Goal: Task Accomplishment & Management: Use online tool/utility

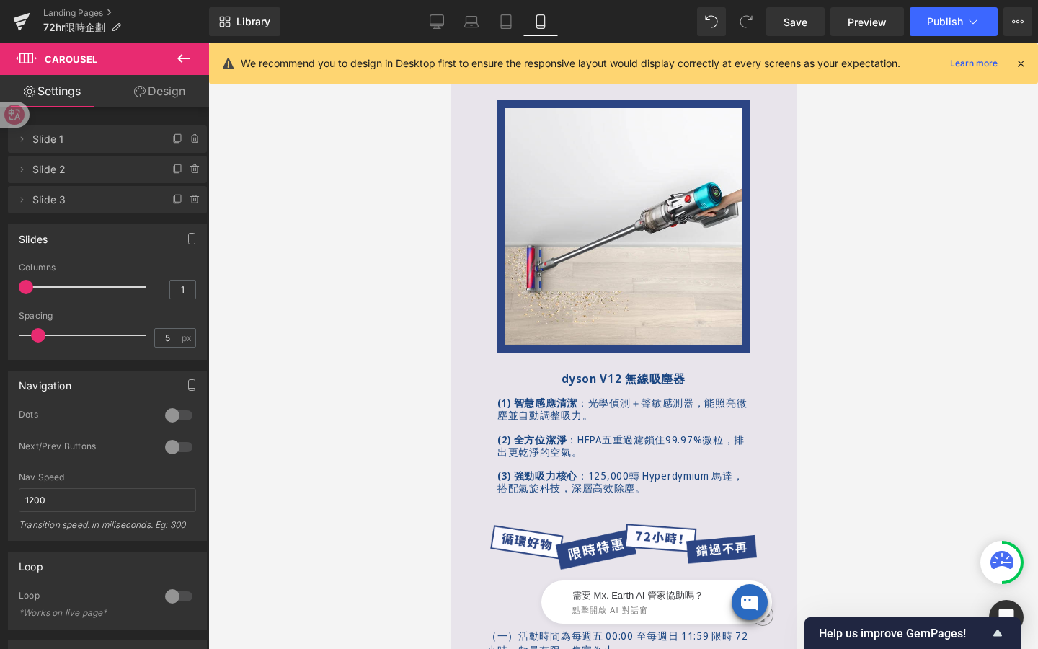
scroll to position [1293, 0]
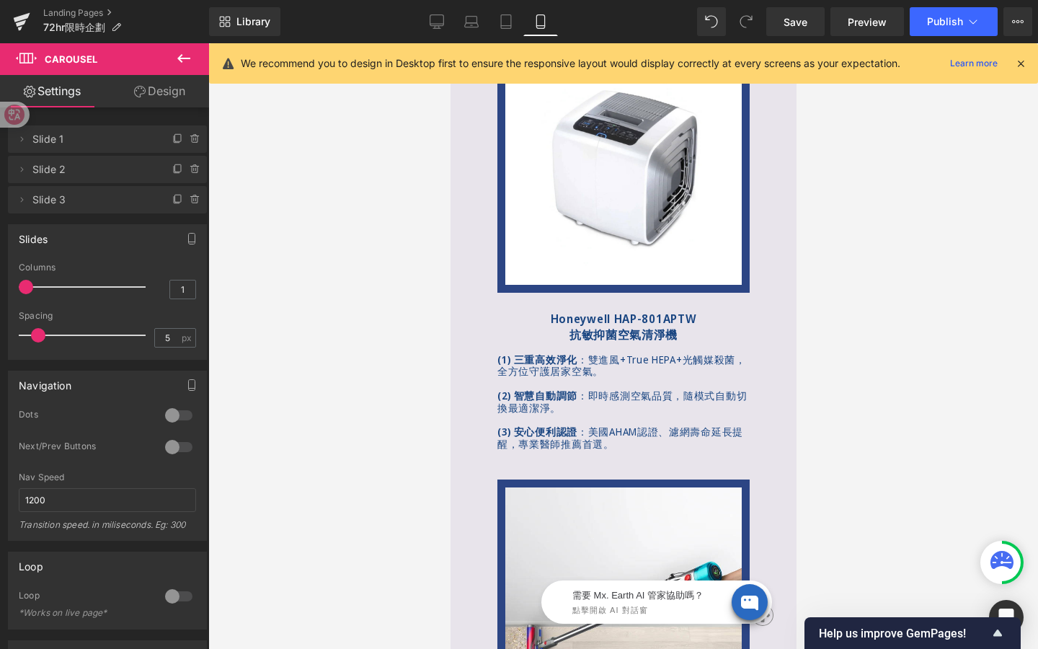
click at [512, 414] on span "即時感測空氣品質，隨模式自動切換最適潔淨。" at bounding box center [621, 402] width 249 height 26
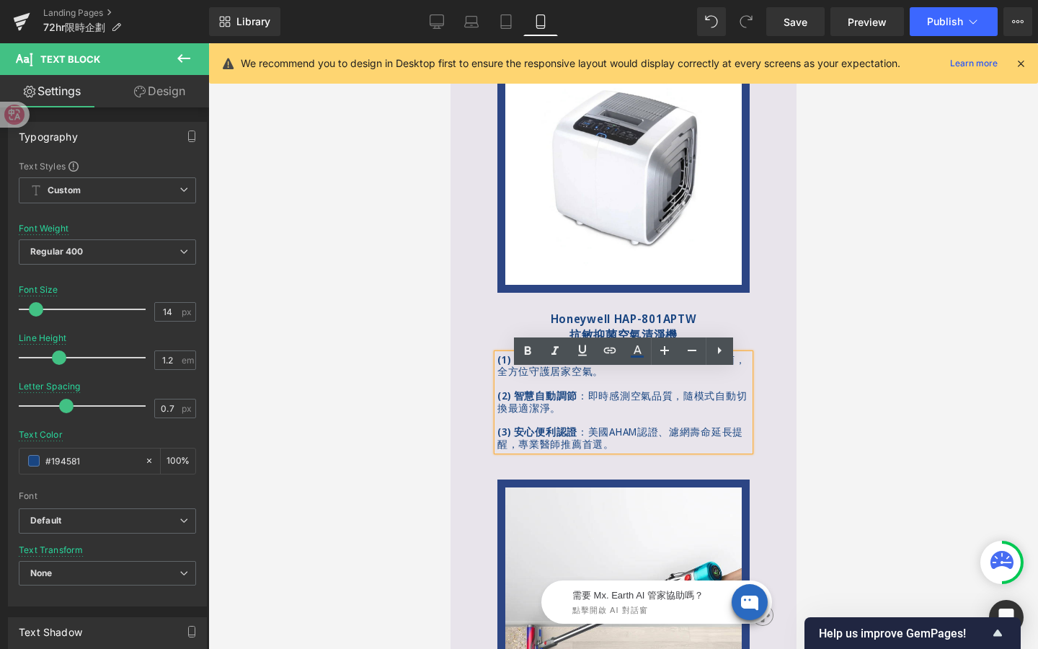
click at [487, 340] on div "Honeywell HAP-801APTW 抗敏抑菌空氣清淨機 Text Block (1) 三重高效淨化 ： 雙進風+True HEPA+光觸媒殺菌，全方位…" at bounding box center [623, 372] width 346 height 158
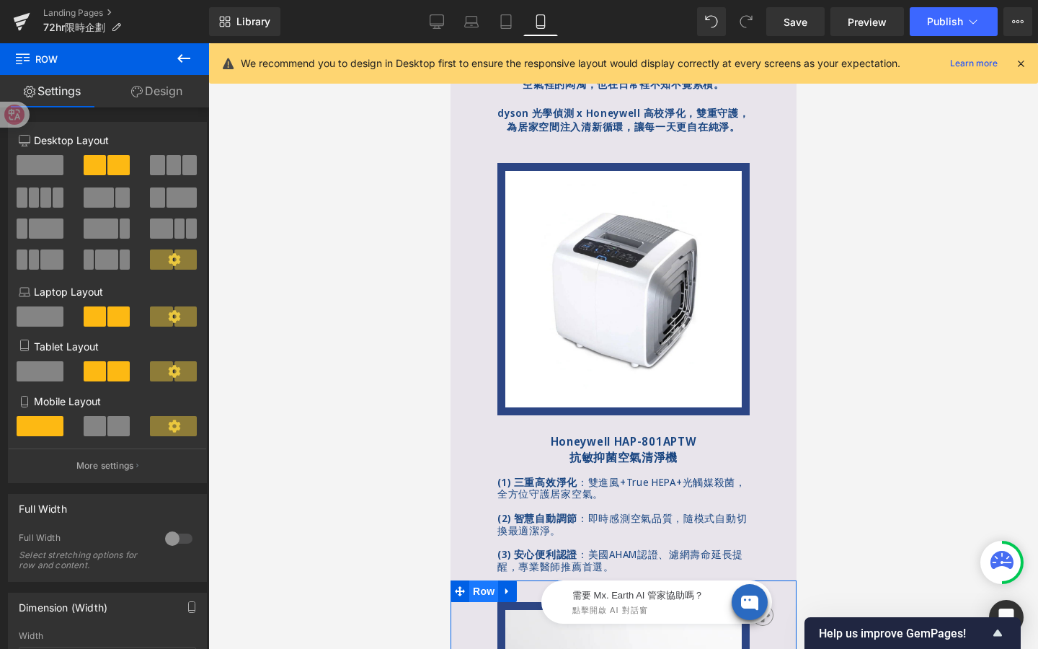
scroll to position [1171, 0]
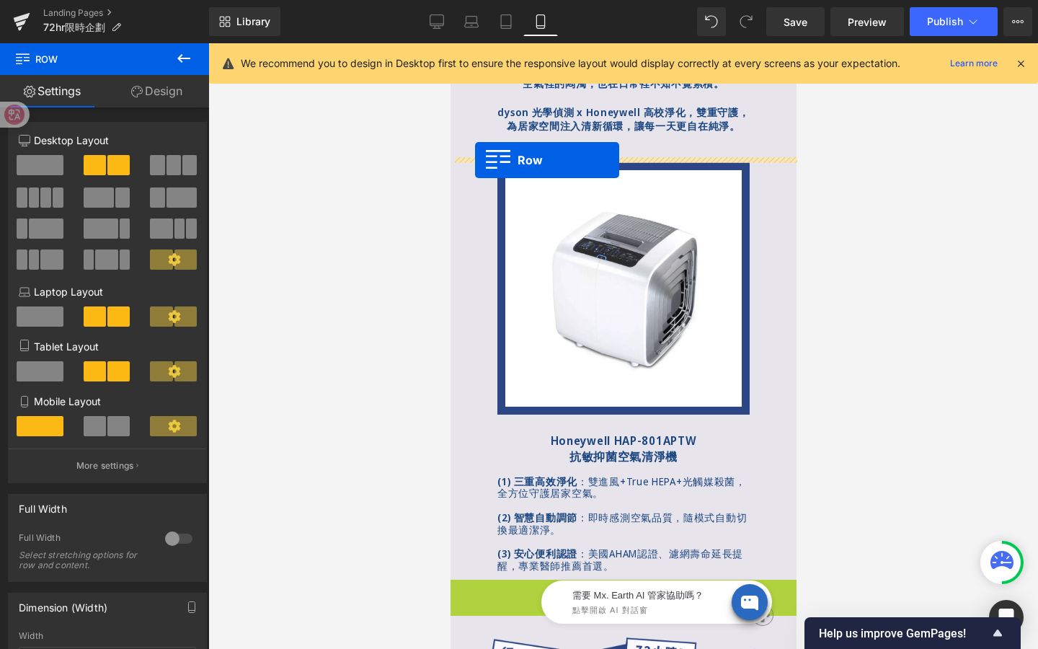
drag, startPoint x: 477, startPoint y: 613, endPoint x: 474, endPoint y: 160, distance: 452.7
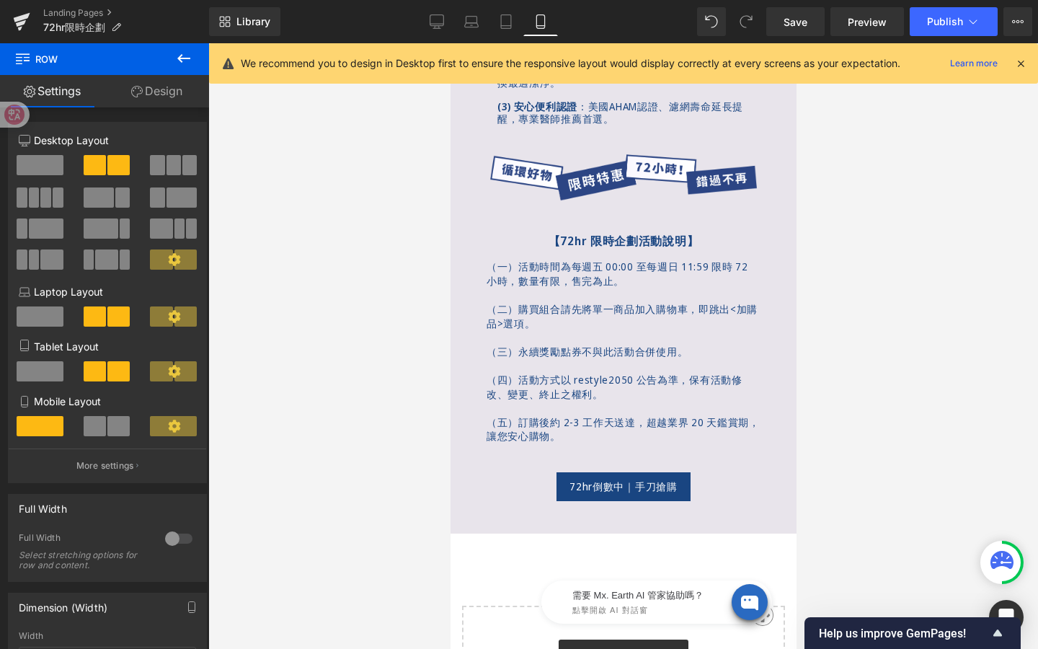
scroll to position [1901, 0]
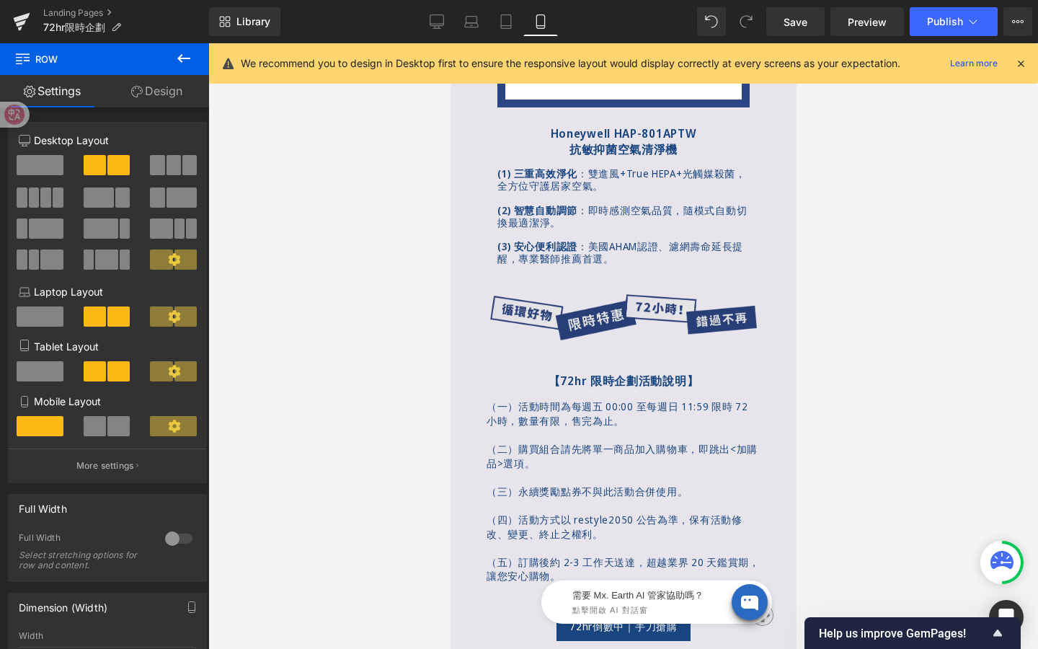
click at [528, 344] on img at bounding box center [622, 319] width 267 height 50
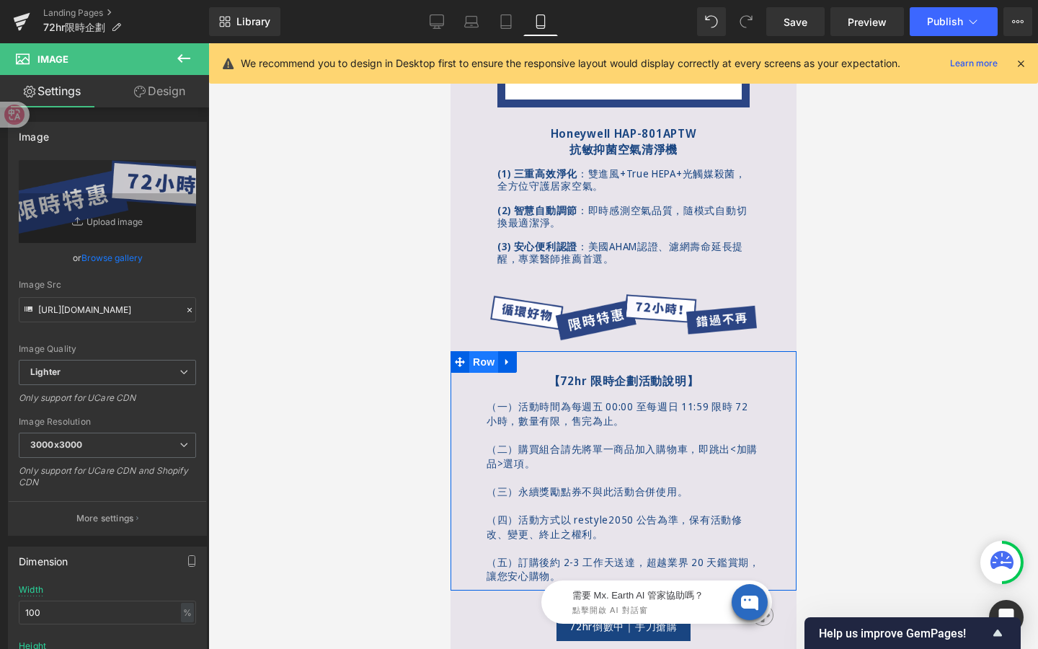
click at [476, 373] on span "Row" at bounding box center [483, 362] width 29 height 22
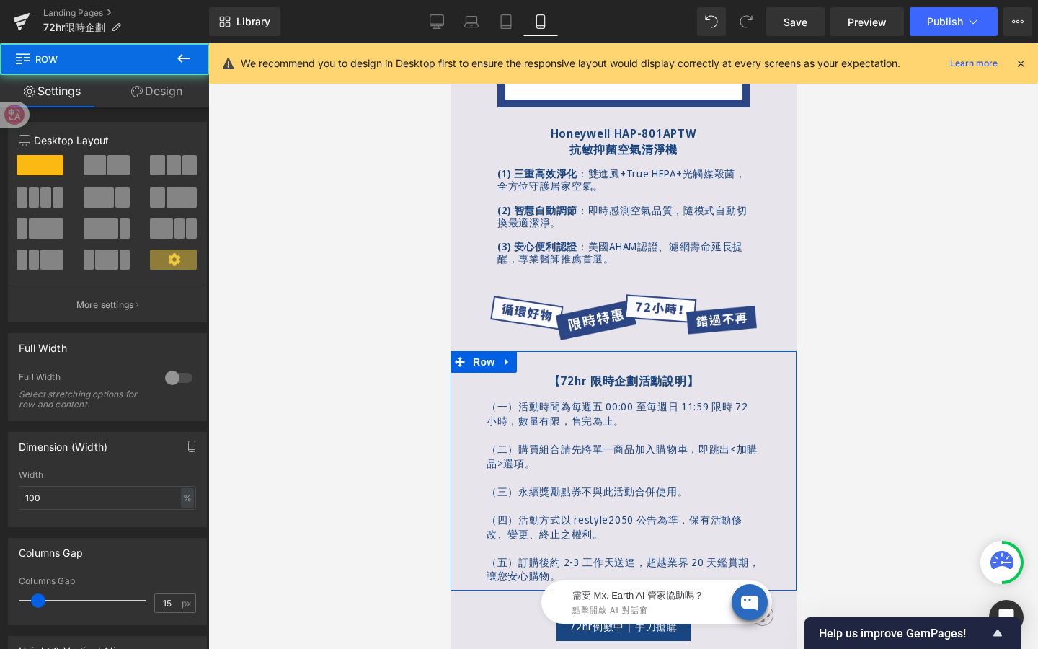
click at [147, 94] on link "Design" at bounding box center [157, 91] width 105 height 32
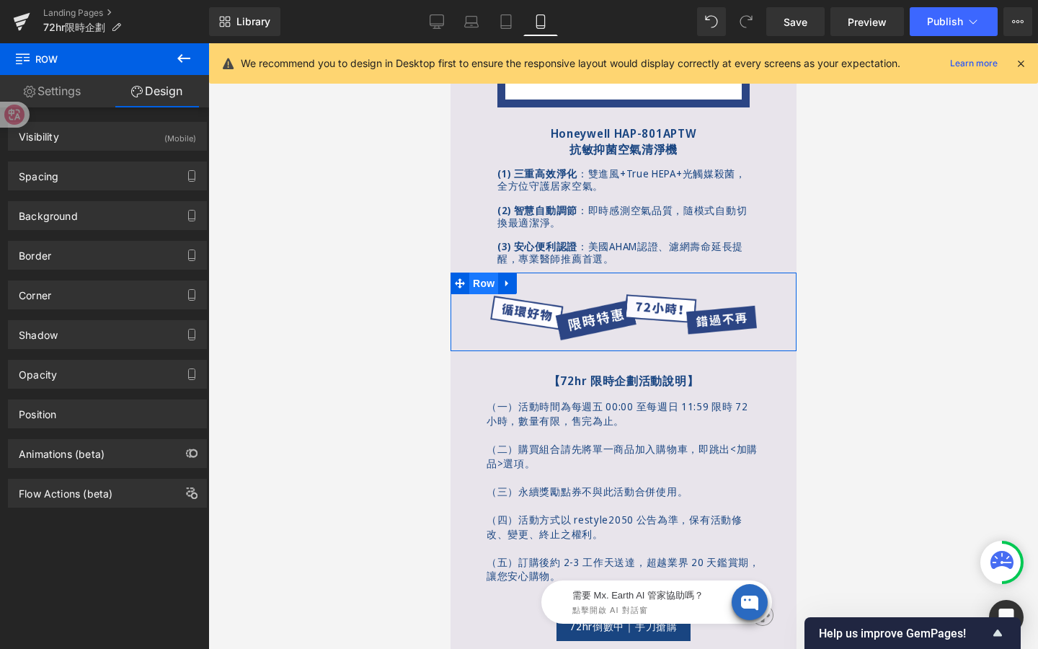
click at [487, 294] on span "Row" at bounding box center [483, 283] width 29 height 22
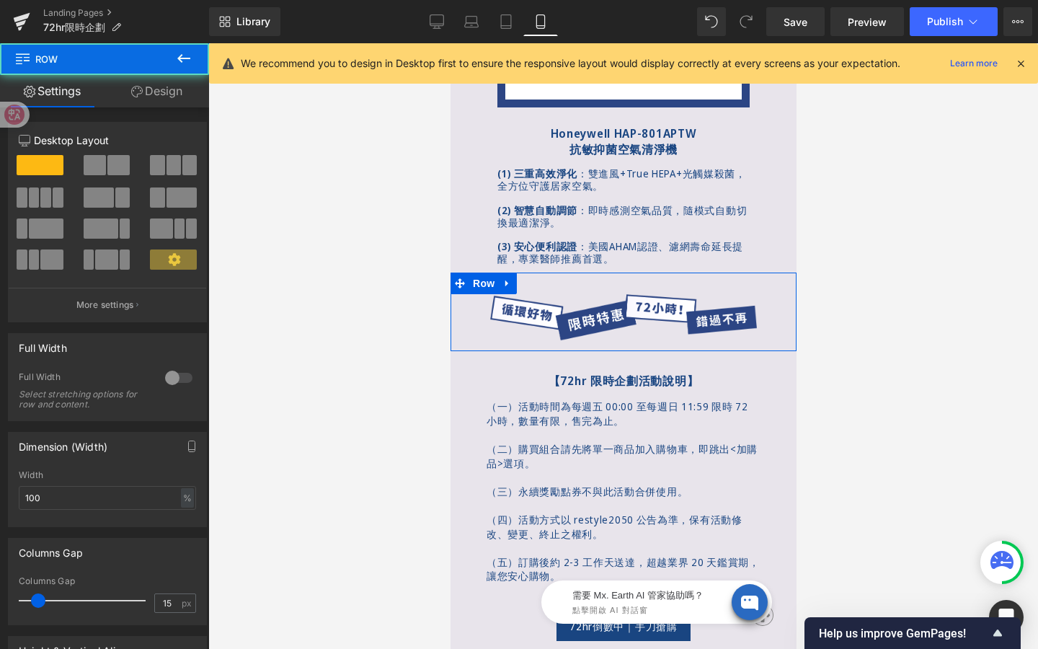
click at [168, 89] on link "Design" at bounding box center [157, 91] width 105 height 32
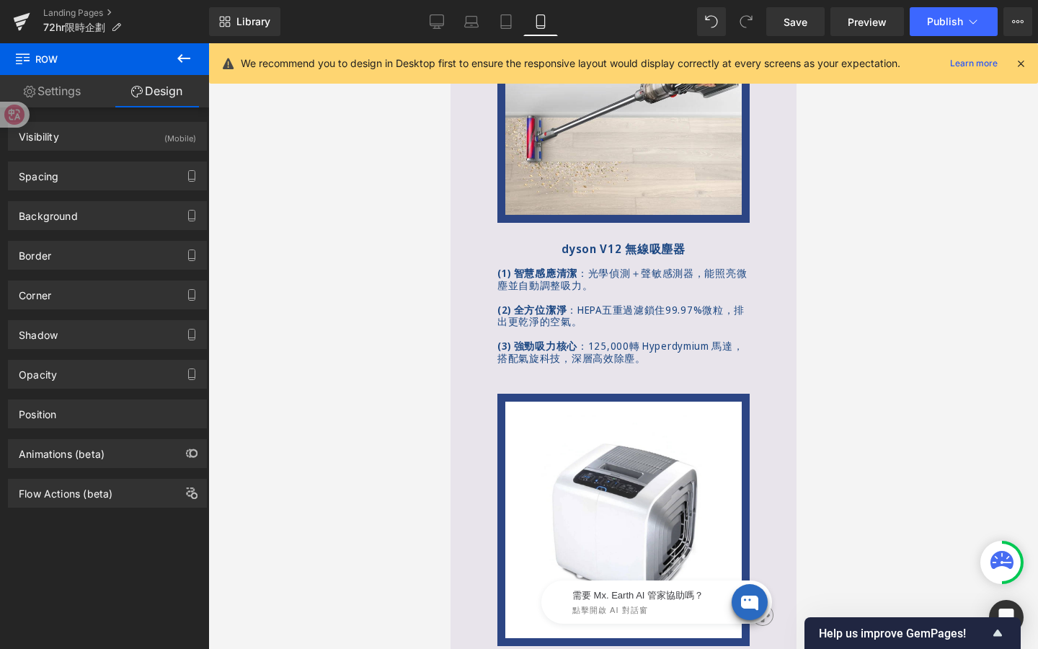
scroll to position [1344, 0]
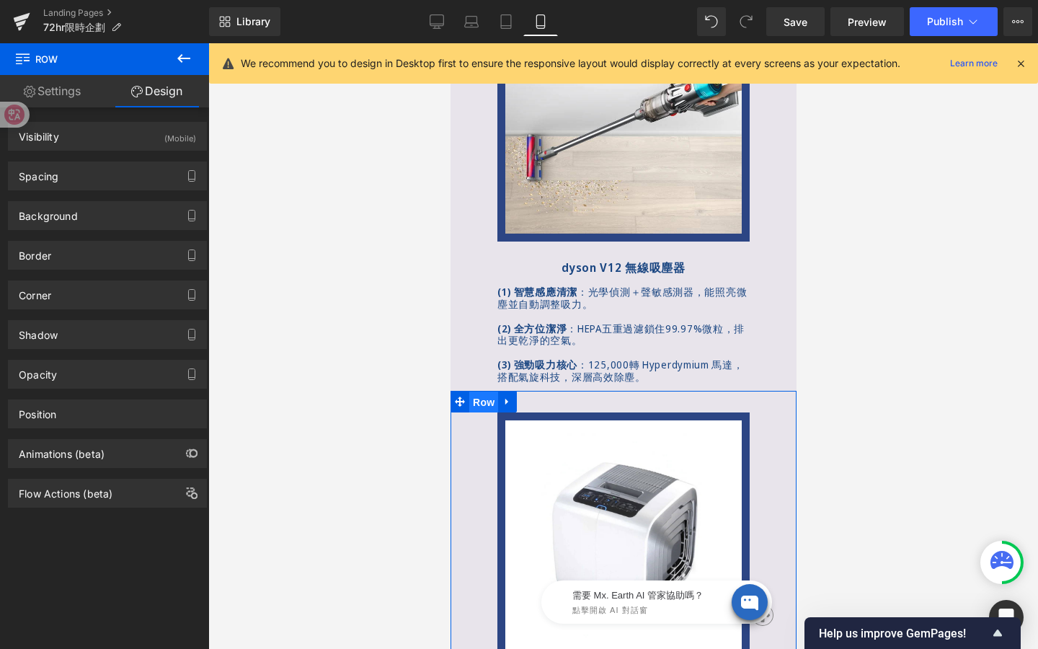
click at [480, 413] on span "Row" at bounding box center [483, 402] width 29 height 22
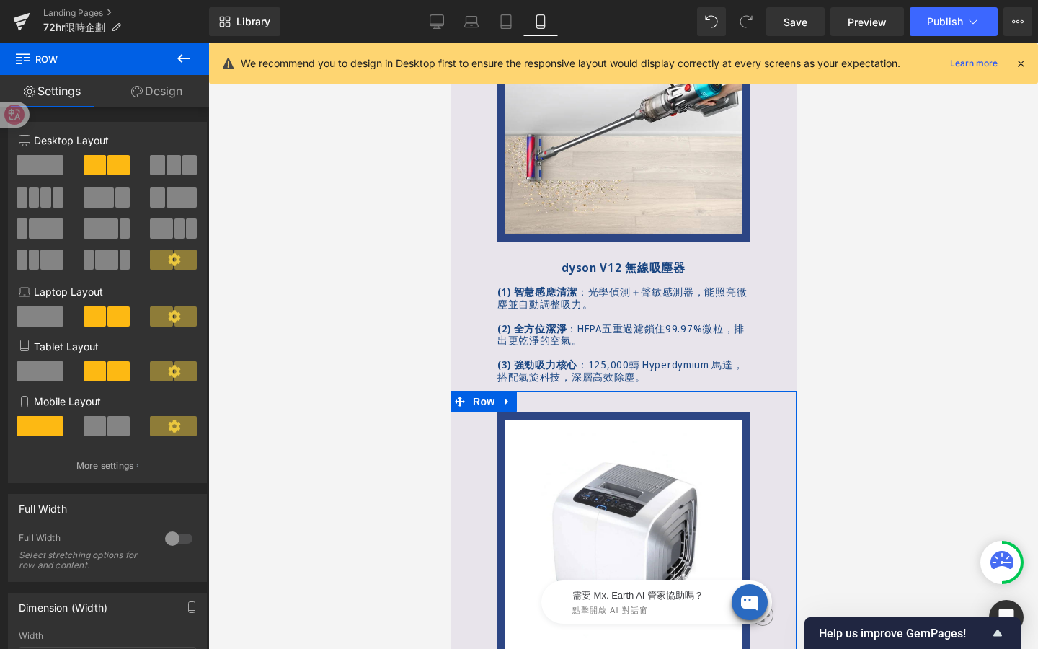
click at [158, 93] on link "Design" at bounding box center [157, 91] width 105 height 32
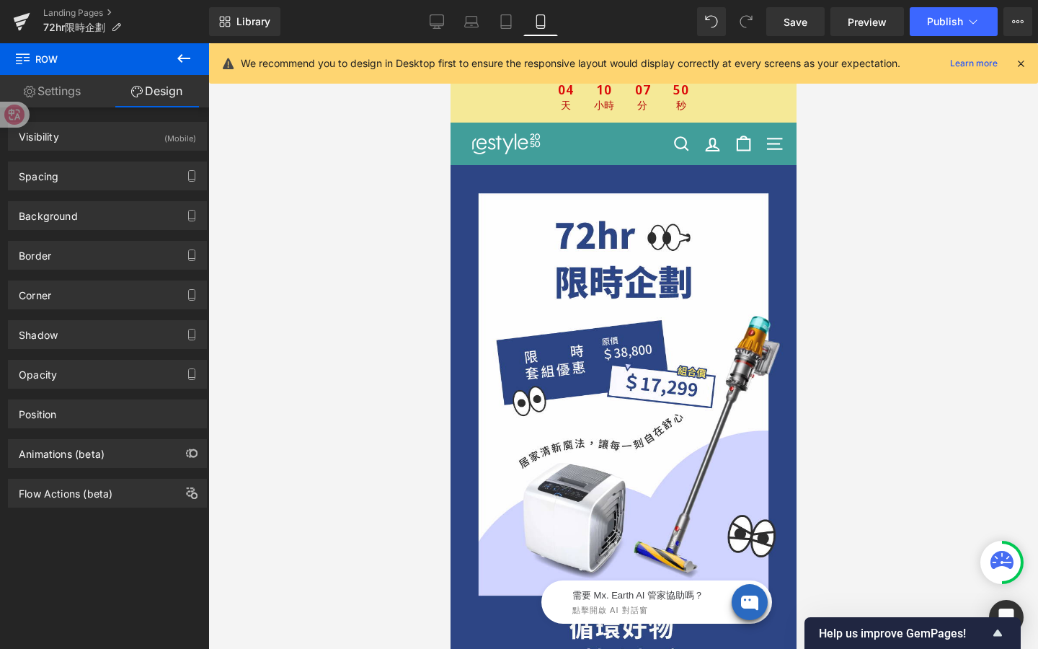
scroll to position [26, 0]
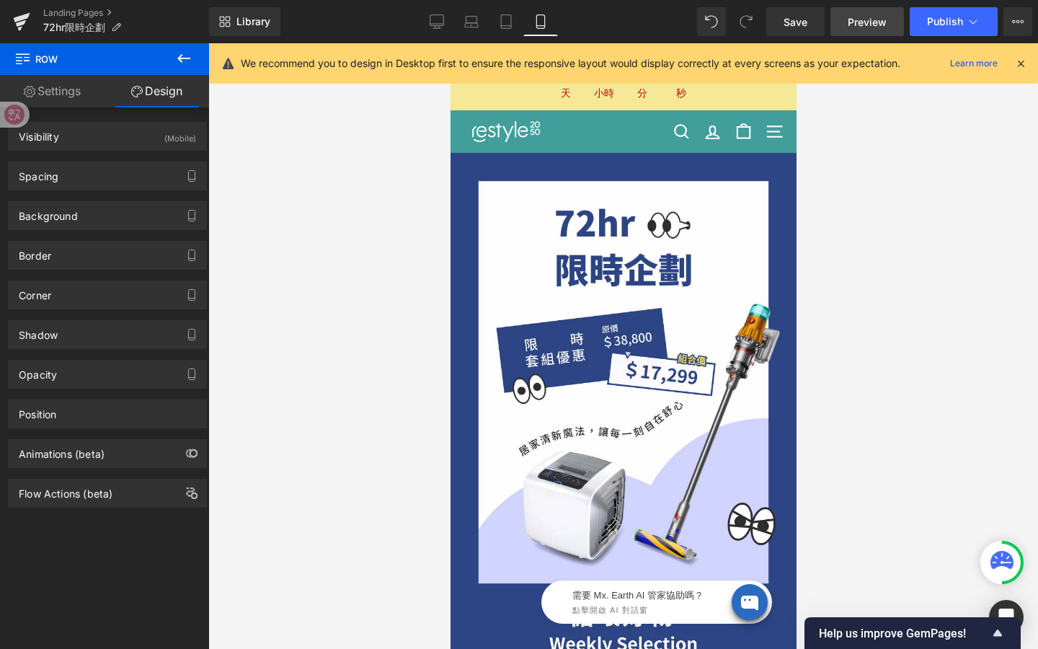
click at [870, 30] on link "Preview" at bounding box center [867, 21] width 74 height 29
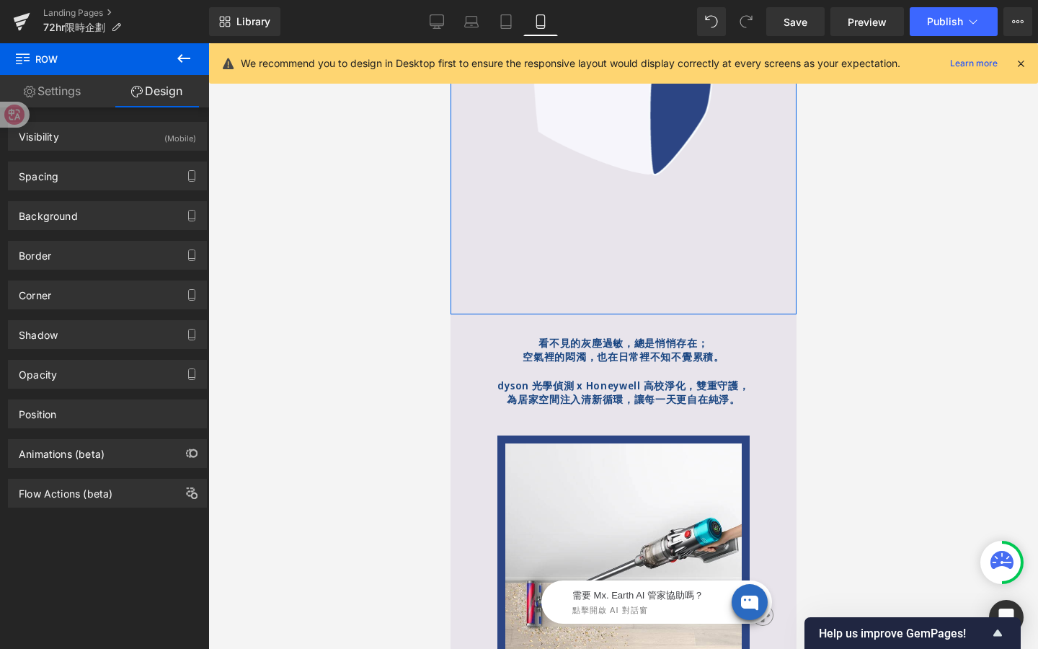
scroll to position [924, 0]
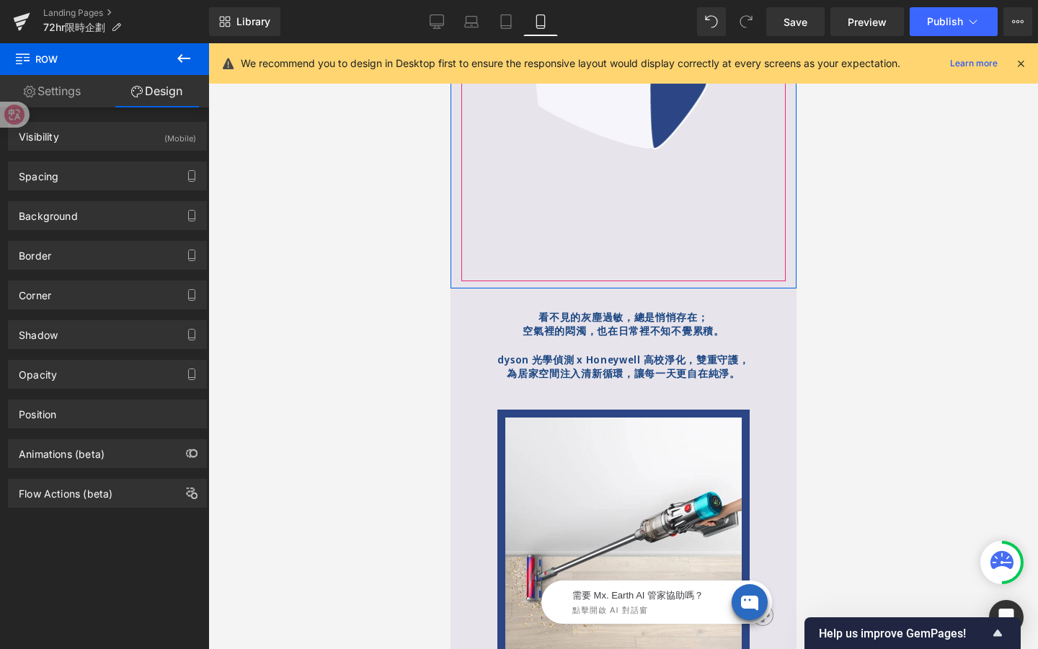
click at [620, 249] on div "Image Image Image" at bounding box center [953, 119] width 984 height 324
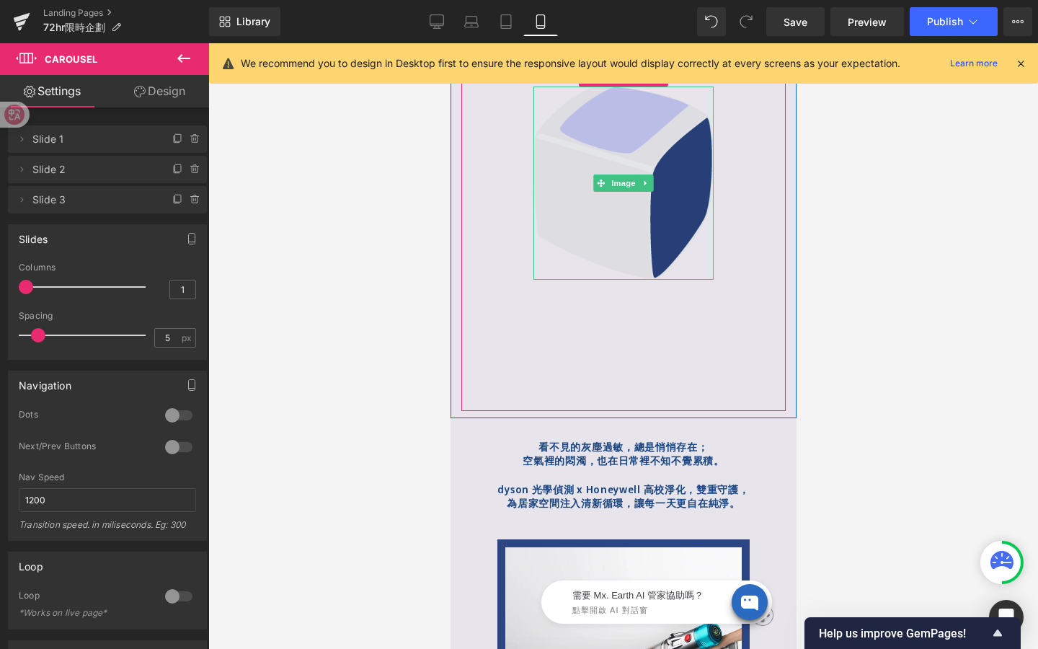
scroll to position [765, 0]
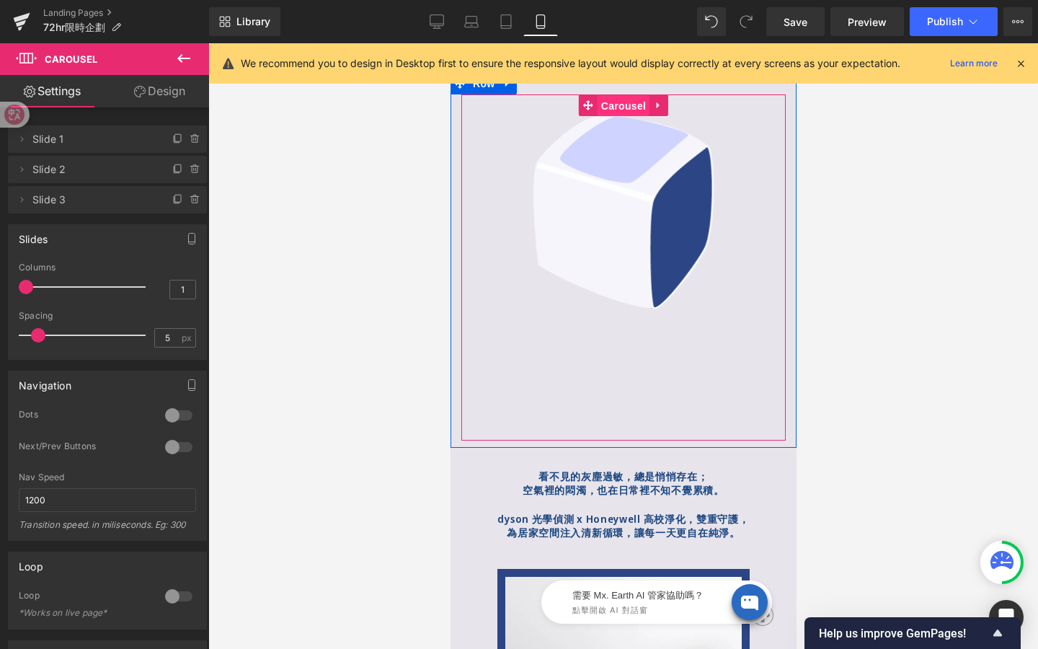
click at [625, 118] on div "Image Image Image ‹ › [GEOGRAPHIC_DATA]" at bounding box center [623, 266] width 324 height 345
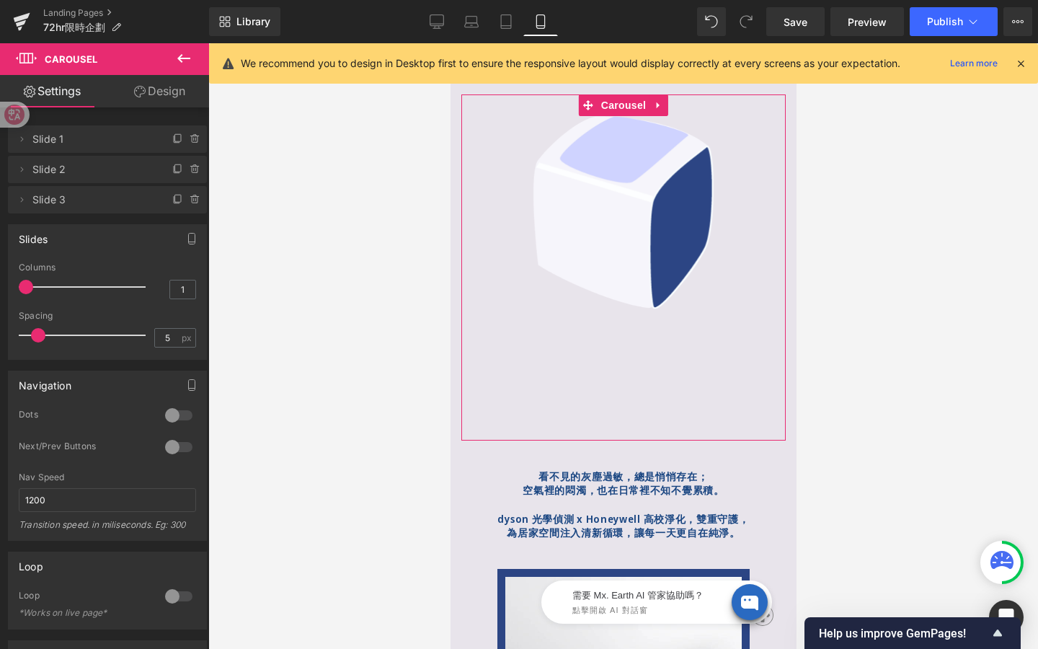
click at [177, 412] on div at bounding box center [178, 415] width 35 height 23
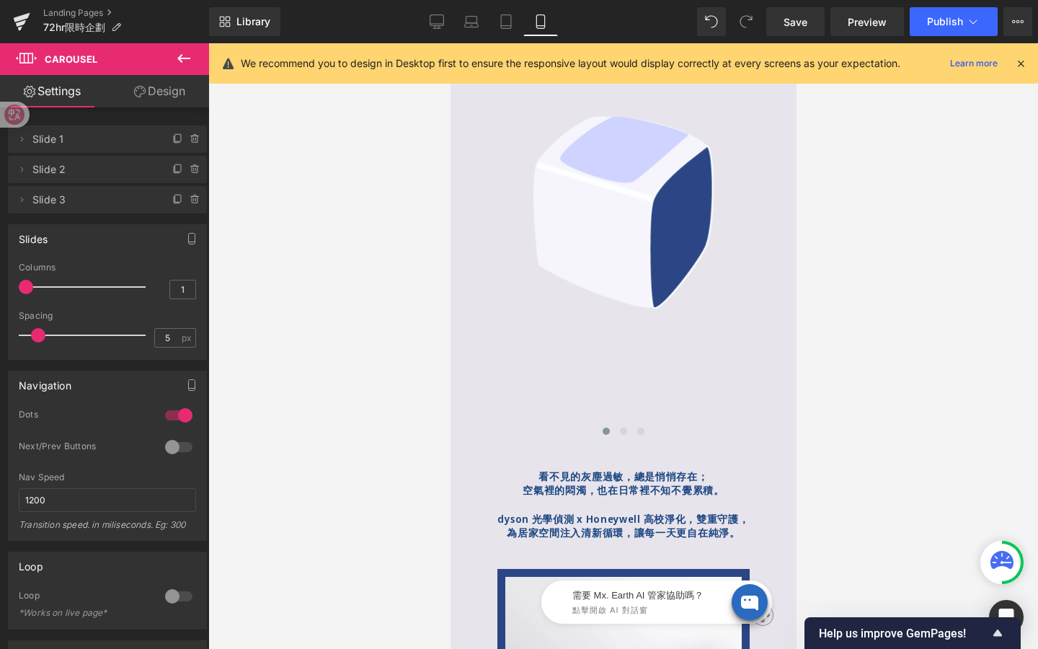
click at [178, 443] on div at bounding box center [178, 446] width 35 height 23
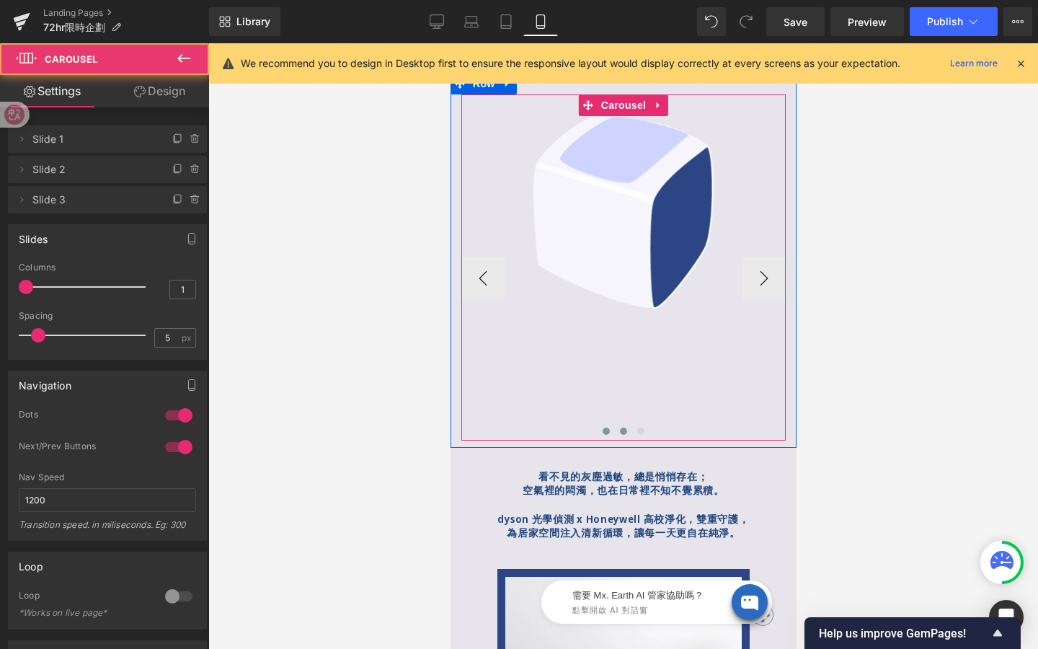
click at [624, 435] on span at bounding box center [622, 430] width 7 height 7
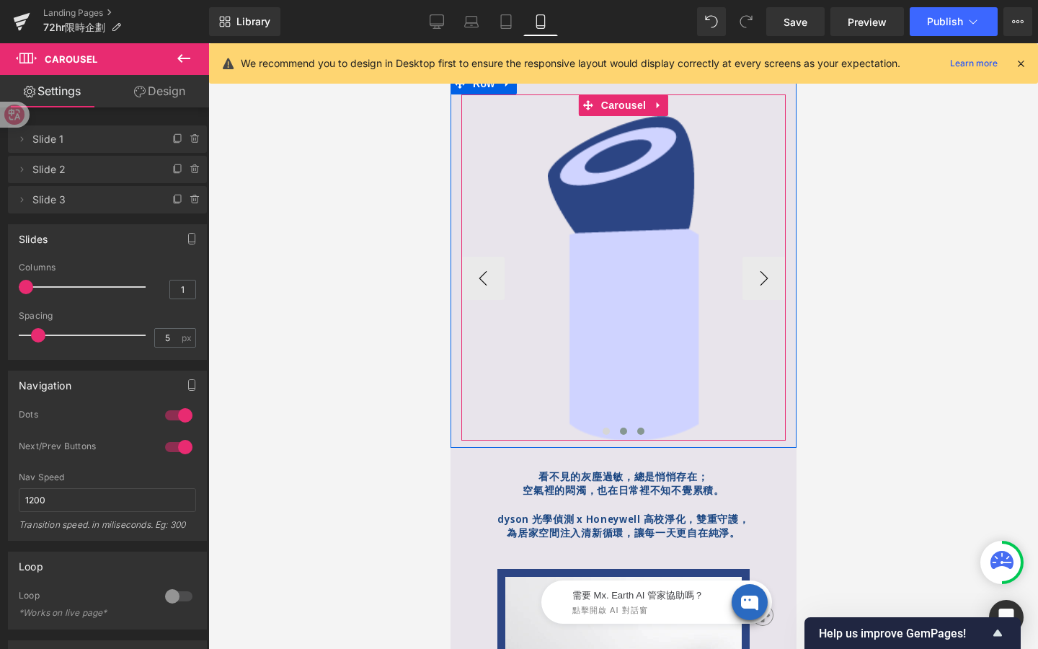
click at [636, 435] on span at bounding box center [639, 430] width 7 height 7
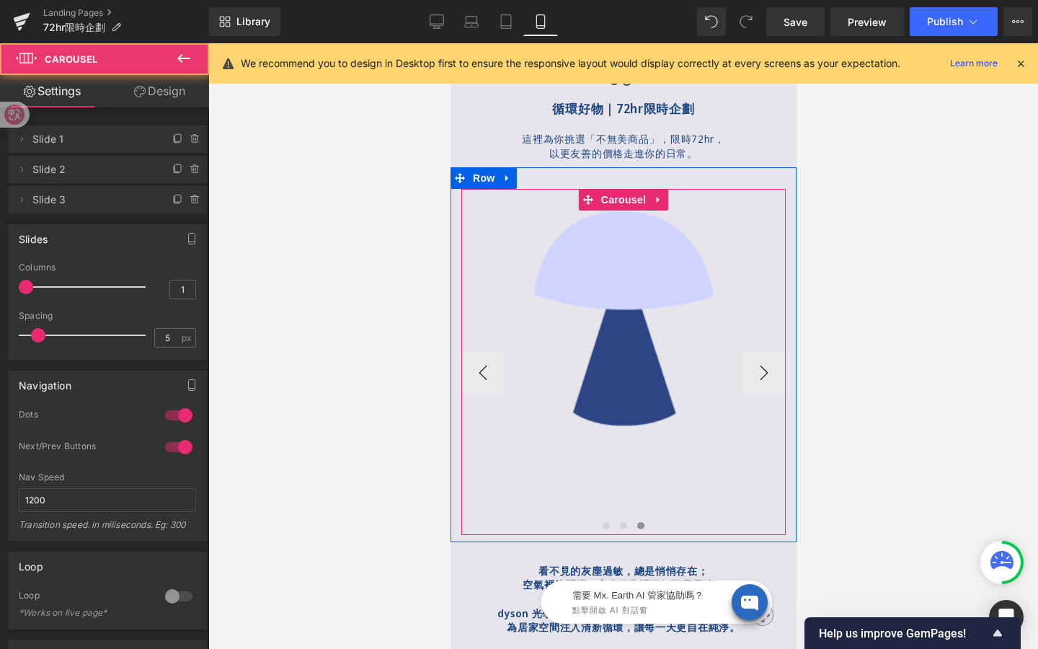
scroll to position [653, 0]
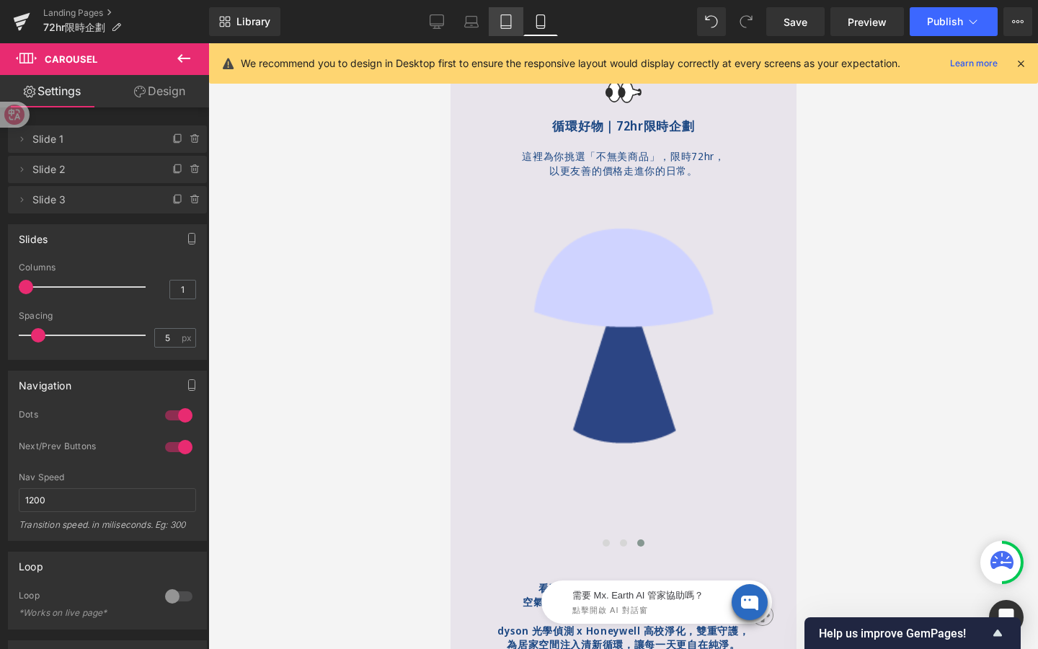
click at [510, 26] on icon at bounding box center [506, 26] width 10 height 0
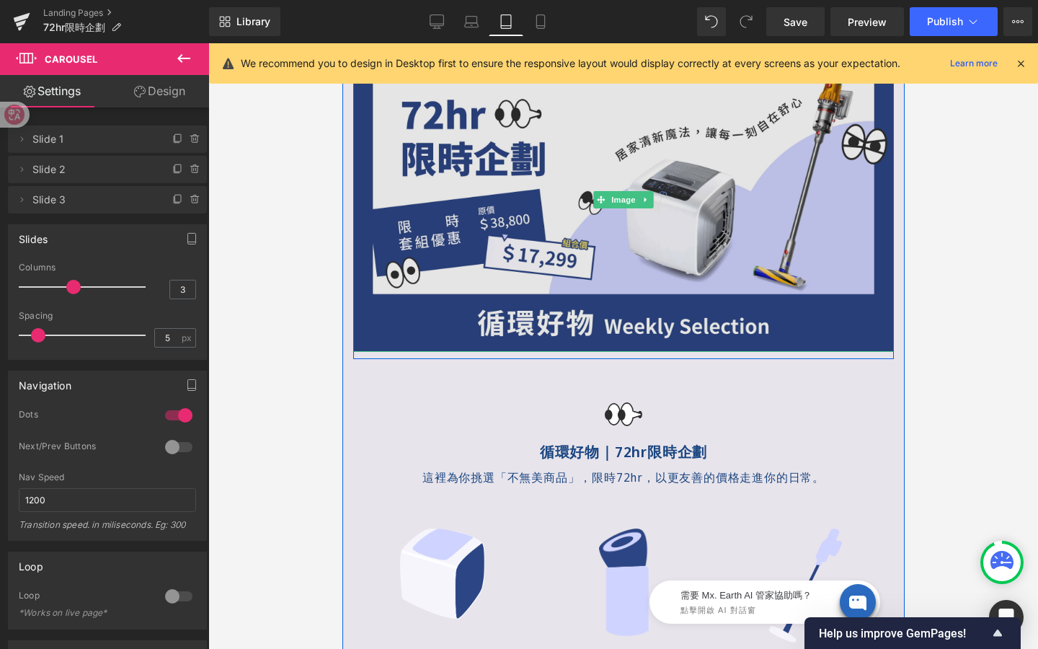
scroll to position [229, 0]
